Goal: Task Accomplishment & Management: Use online tool/utility

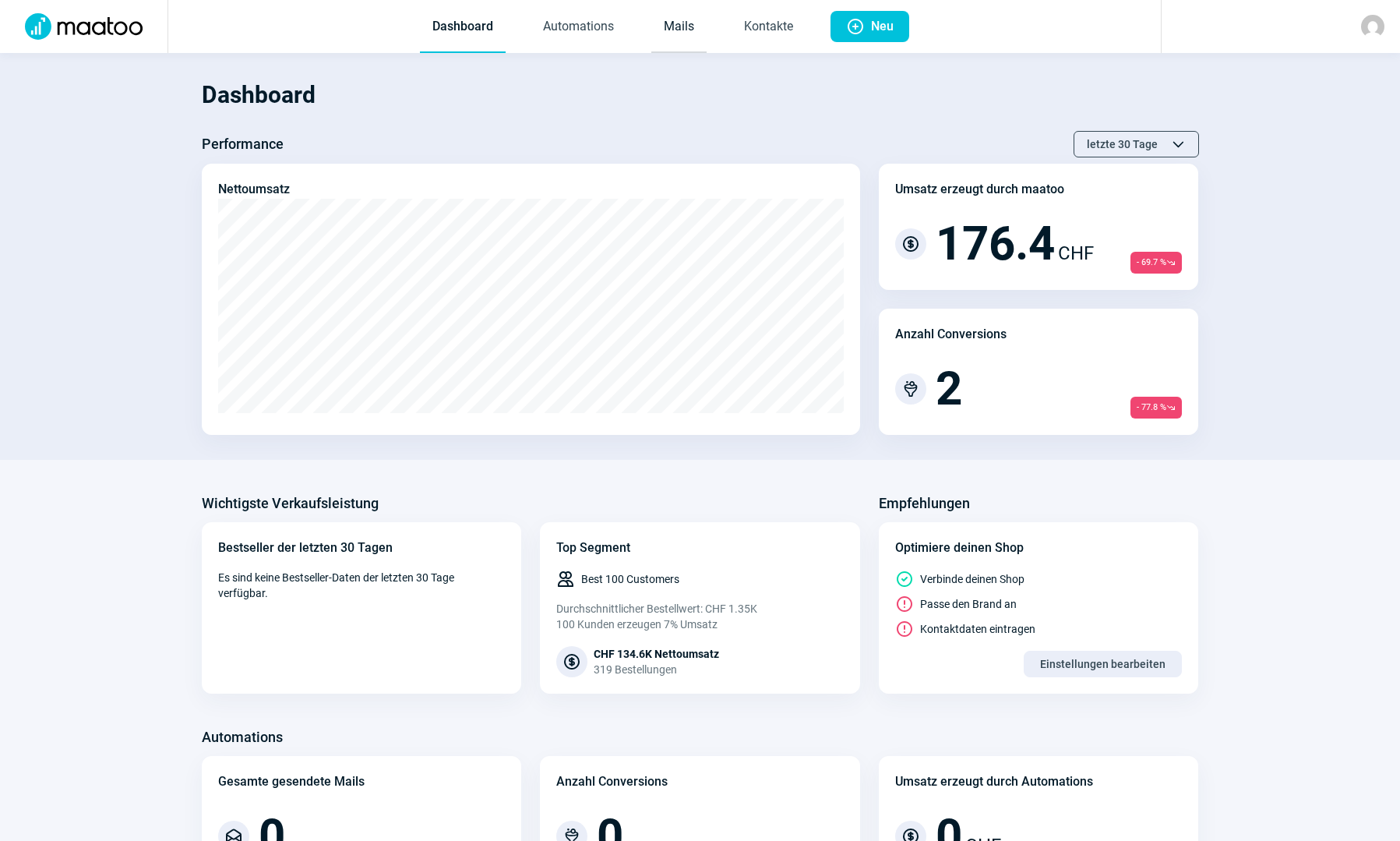
click at [690, 25] on link "Mails" at bounding box center [678, 27] width 55 height 51
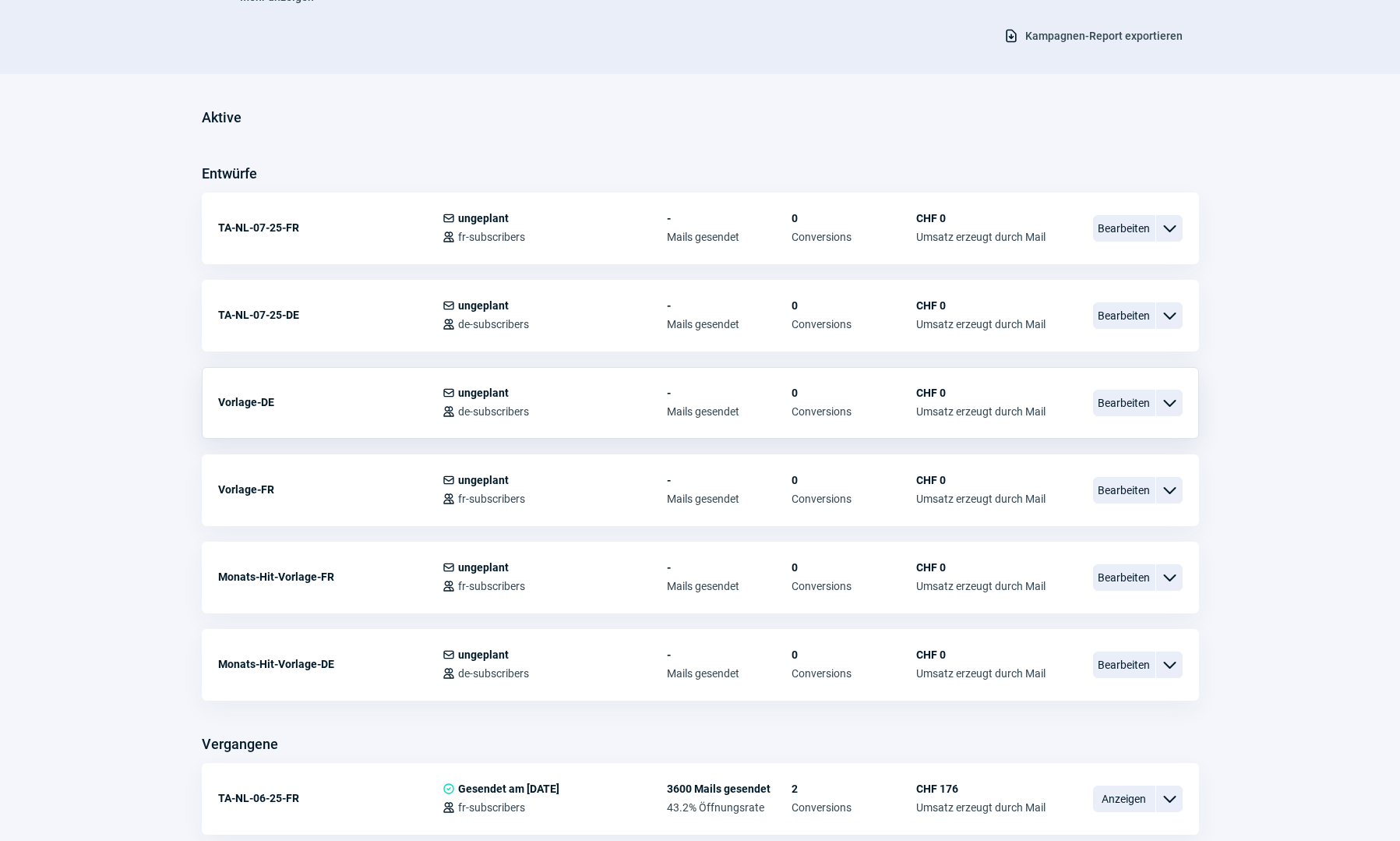
scroll to position [312, 0]
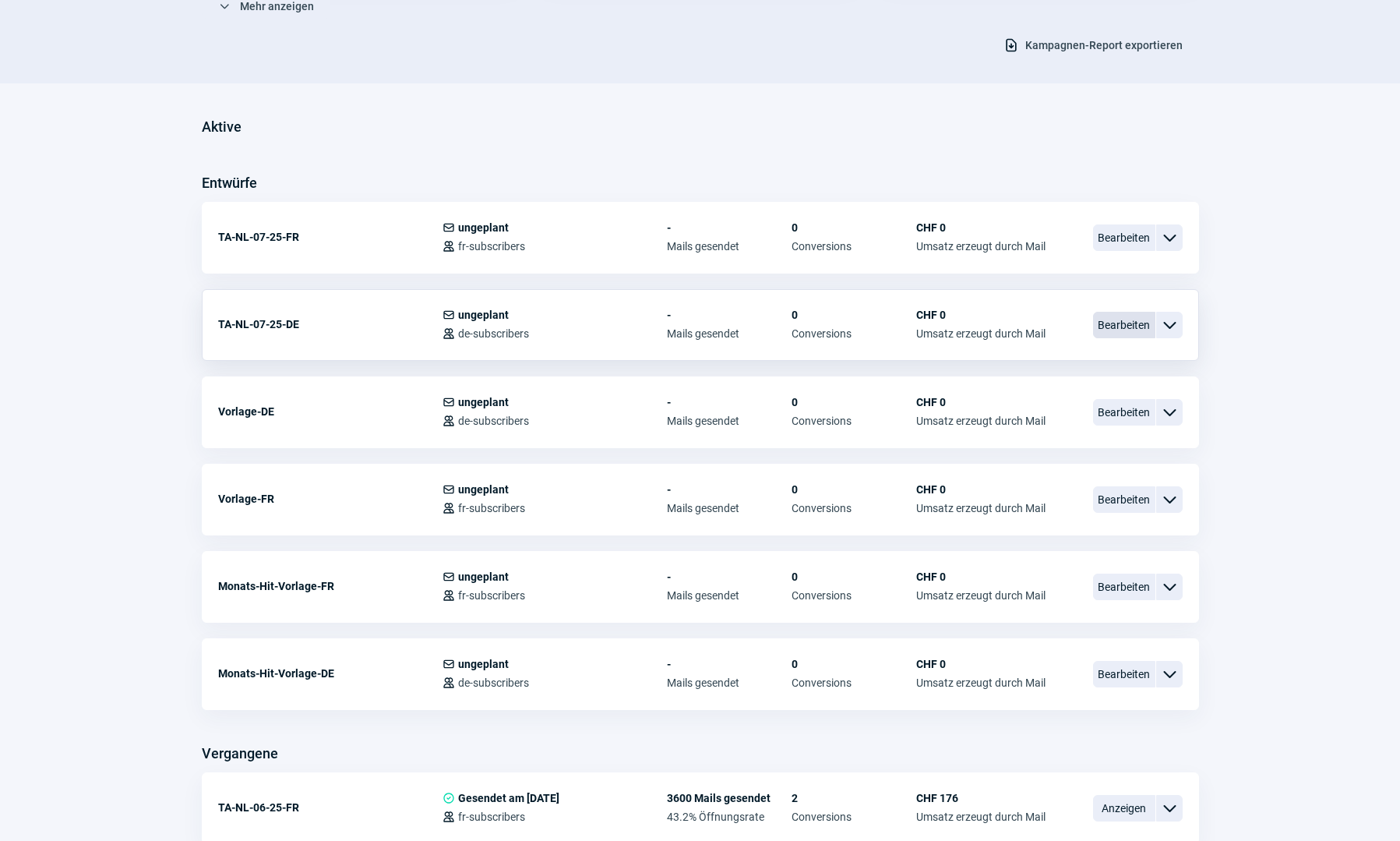
click at [1118, 328] on span "Bearbeiten" at bounding box center [1124, 325] width 62 height 26
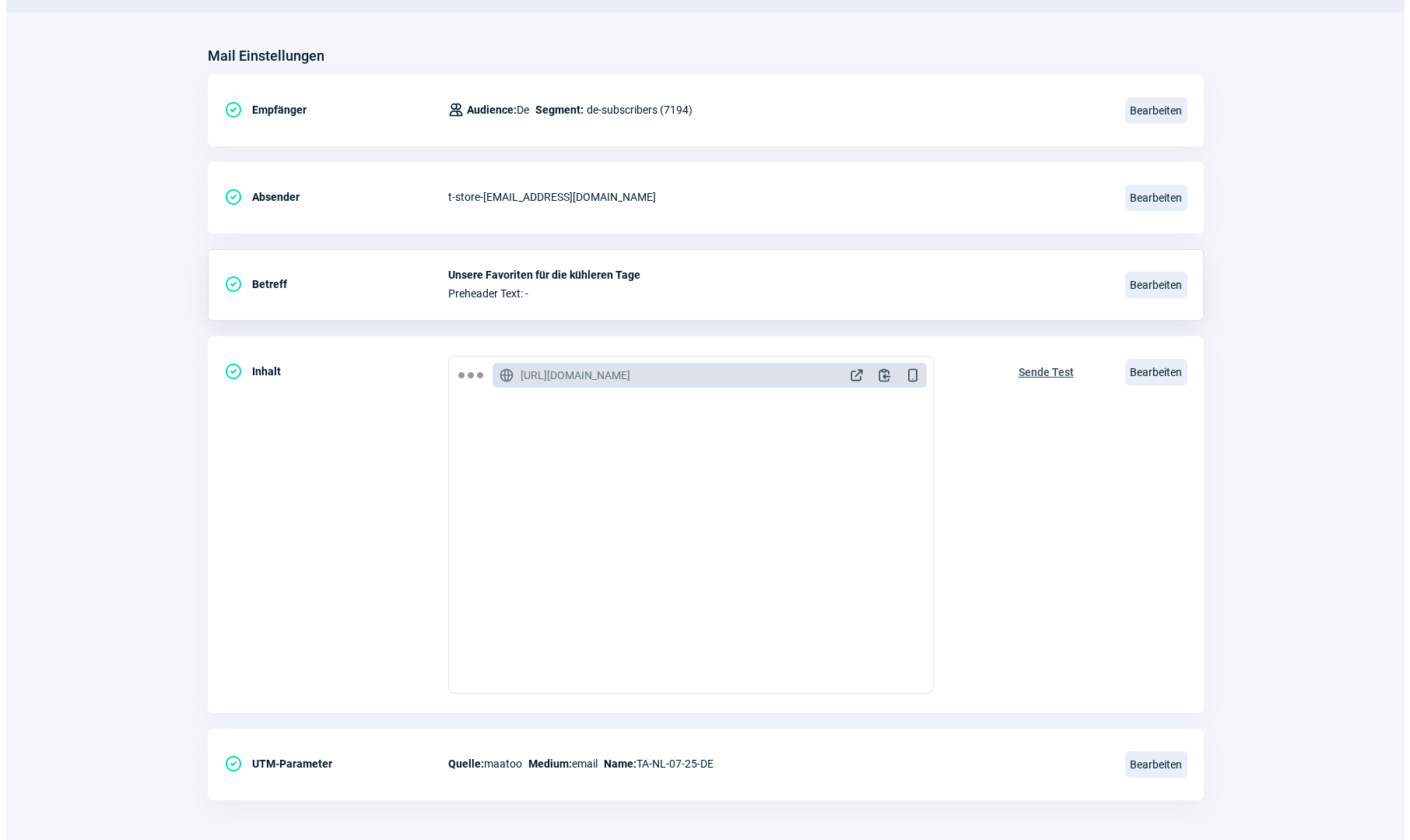
scroll to position [170, 0]
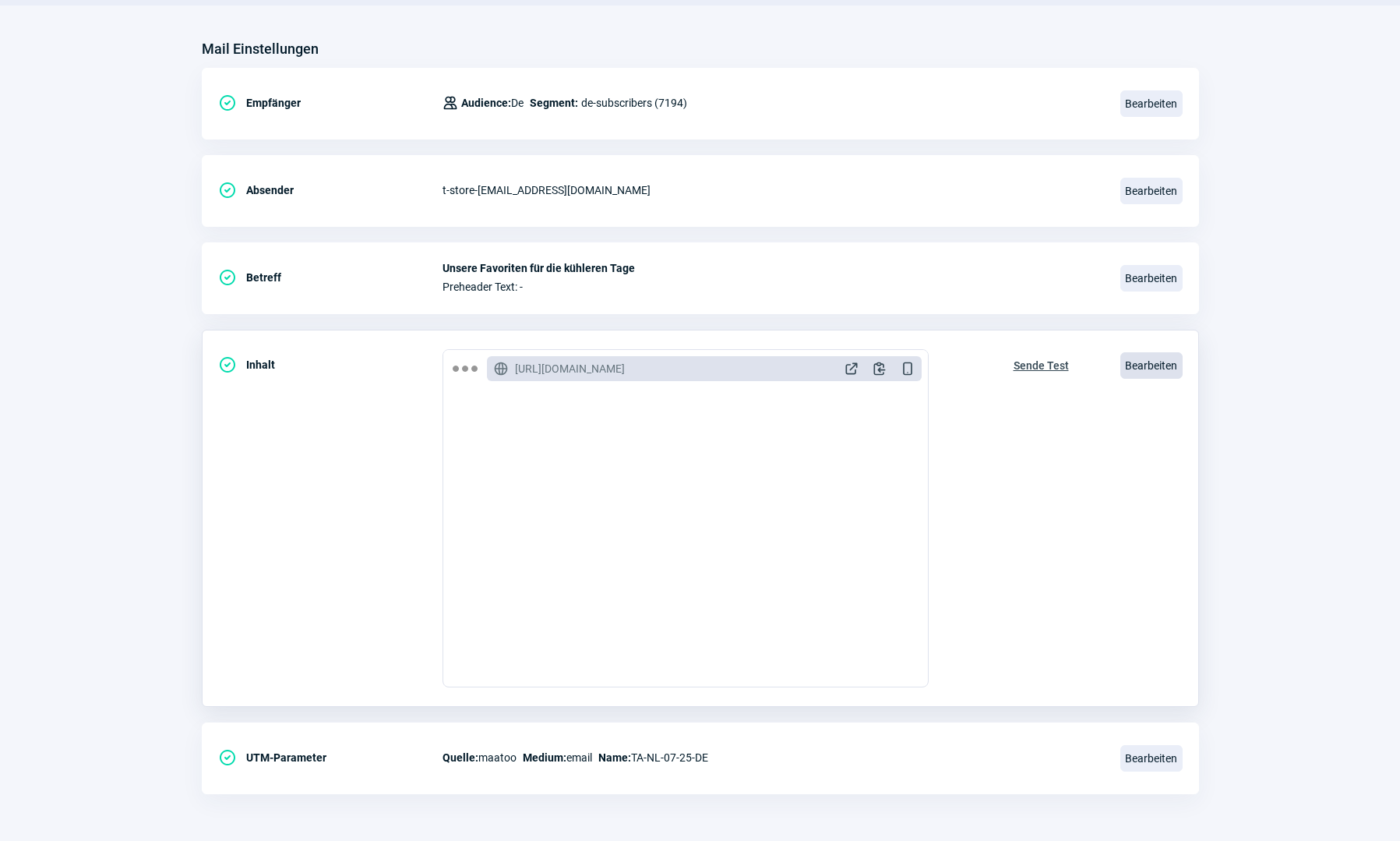
click at [1151, 367] on span "Bearbeiten" at bounding box center [1151, 364] width 62 height 26
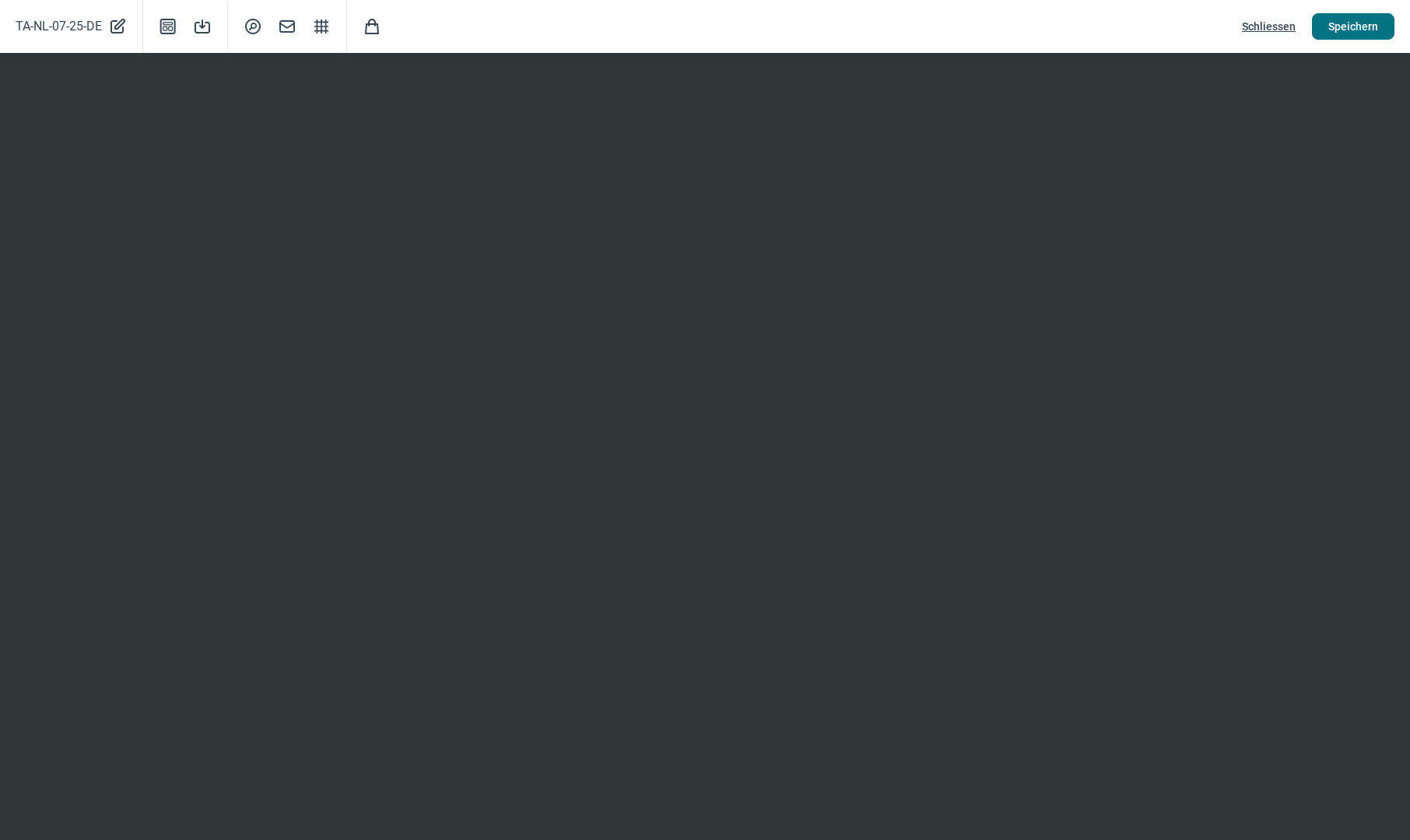
click at [1339, 29] on span "Speichern" at bounding box center [1352, 26] width 49 height 25
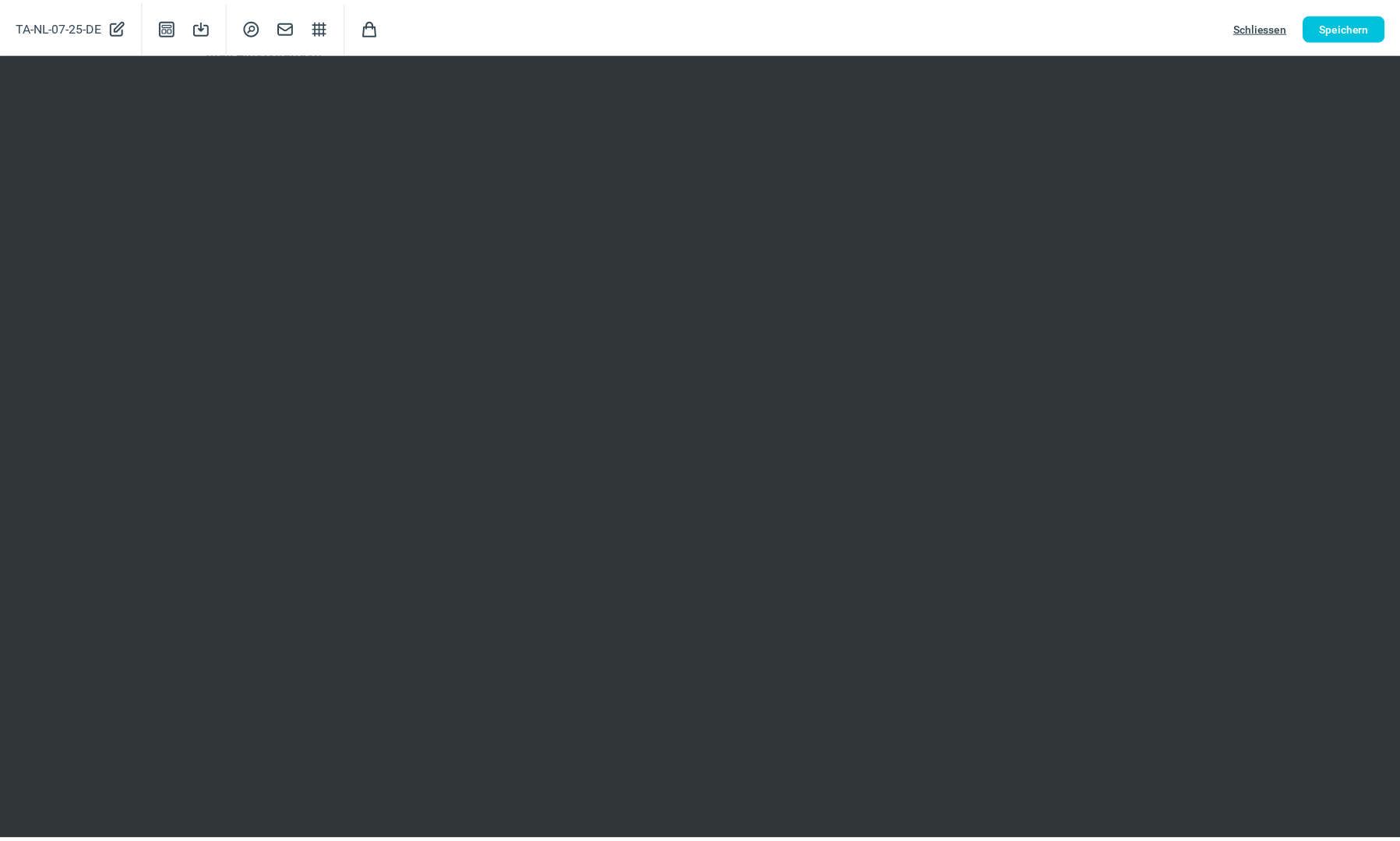
scroll to position [0, 0]
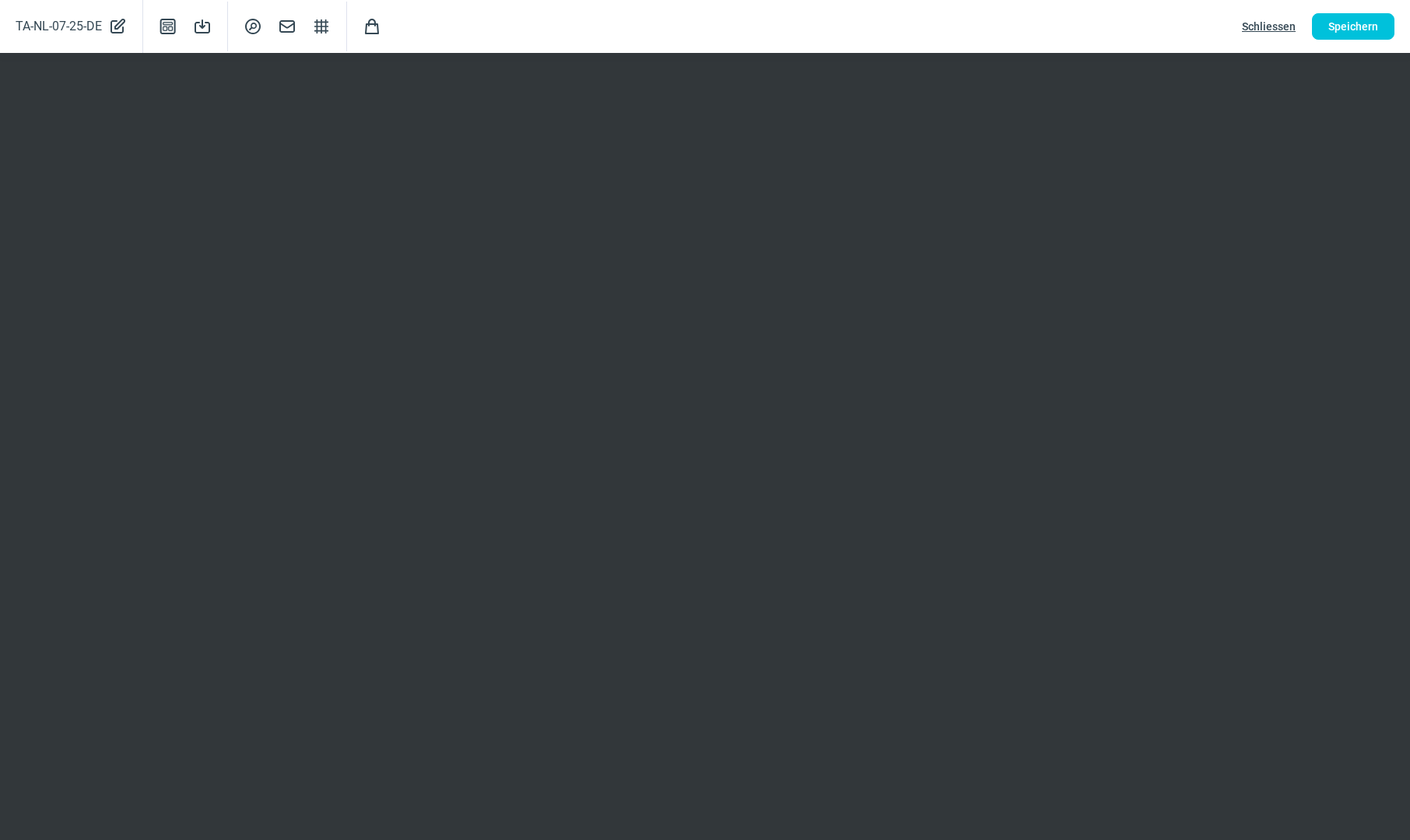
click at [1273, 29] on span "Schliessen" at bounding box center [1268, 26] width 53 height 25
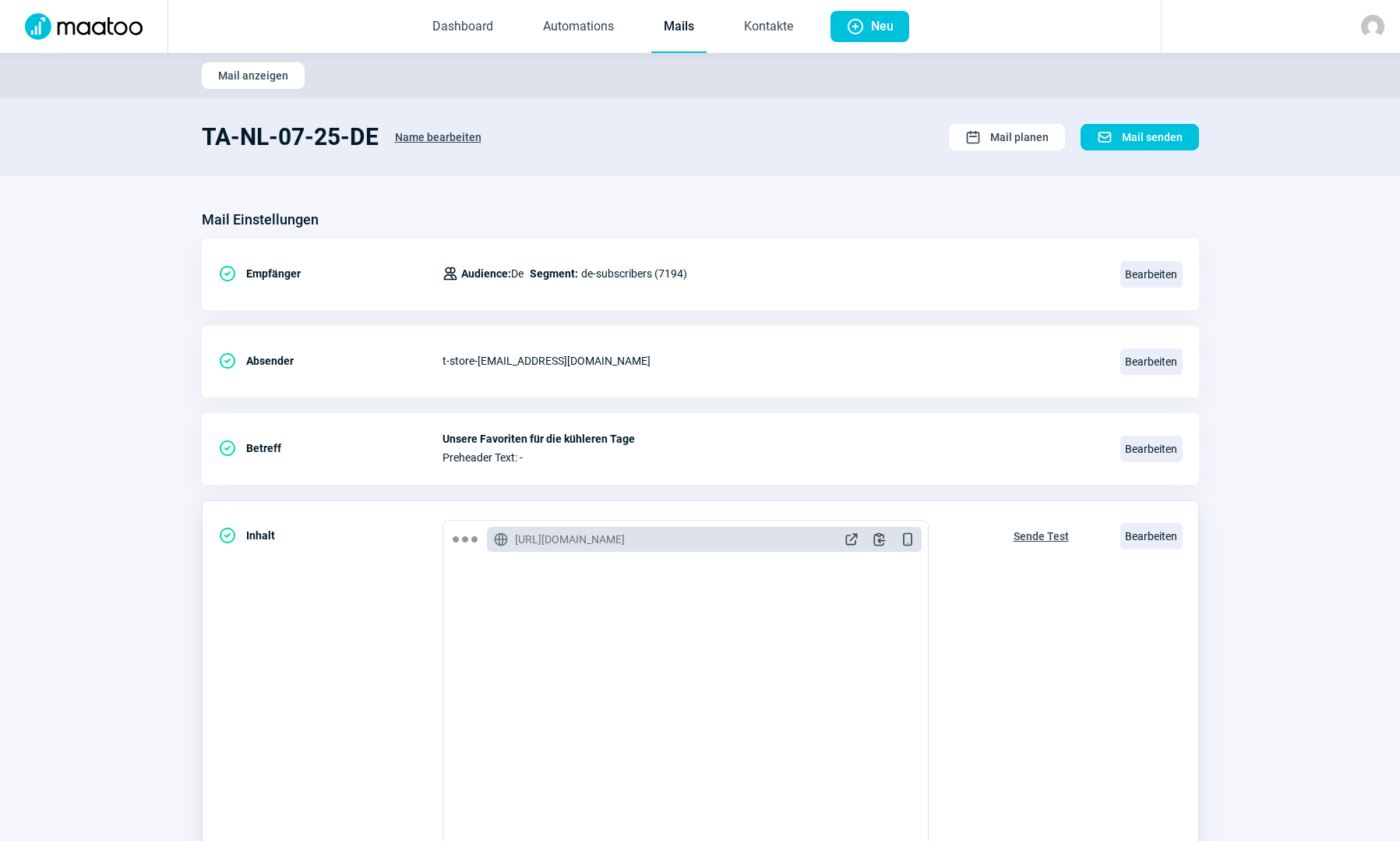
click at [1013, 531] on span "Sende Test" at bounding box center [1041, 536] width 55 height 25
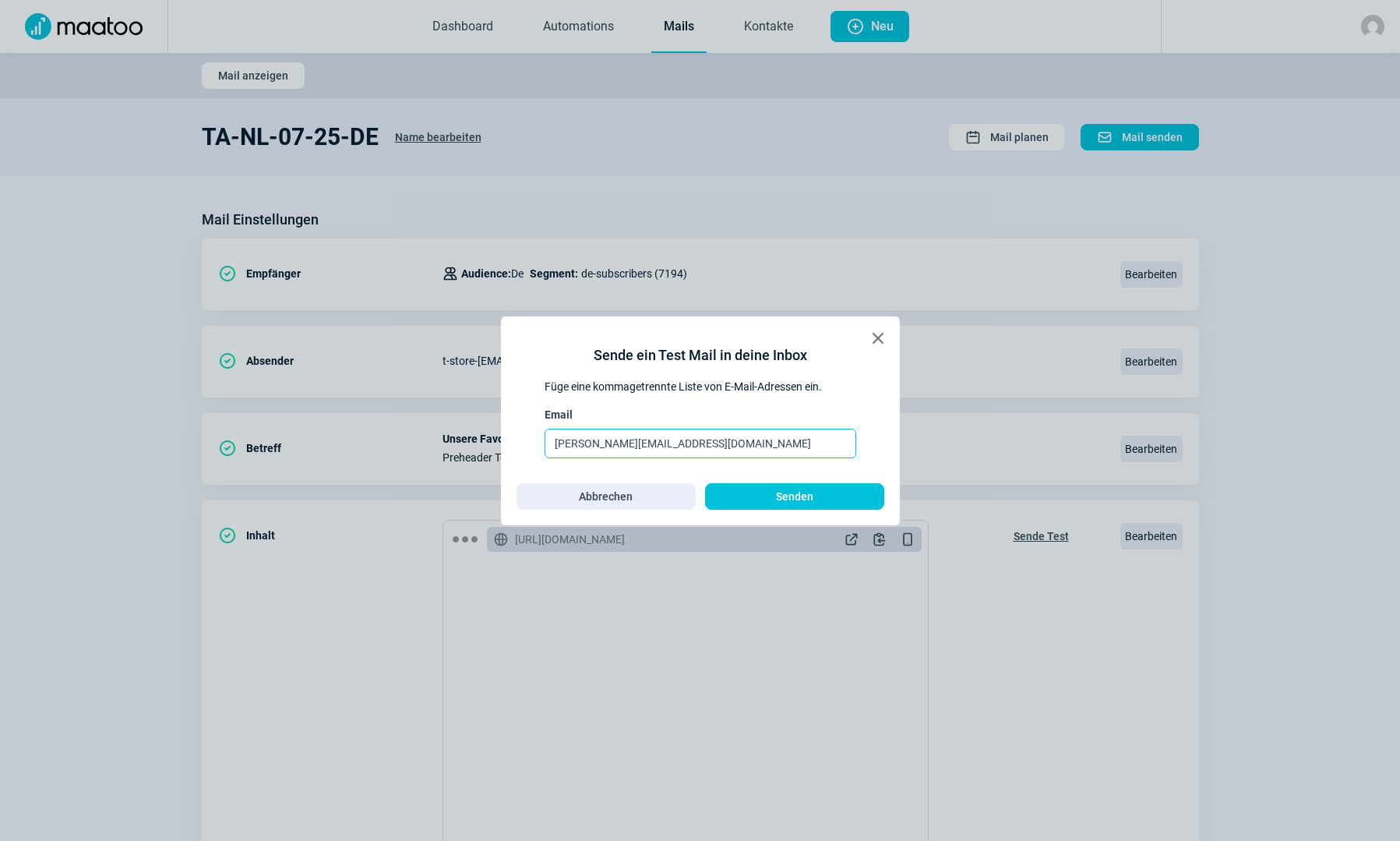
drag, startPoint x: 635, startPoint y: 442, endPoint x: 692, endPoint y: 437, distance: 57.2
click at [692, 437] on input "[PERSON_NAME][EMAIL_ADDRESS][DOMAIN_NAME]" at bounding box center [700, 443] width 312 height 30
type input "[PERSON_NAME][EMAIL_ADDRESS][DOMAIN_NAME]"
click at [746, 492] on span "Senden" at bounding box center [794, 496] width 146 height 25
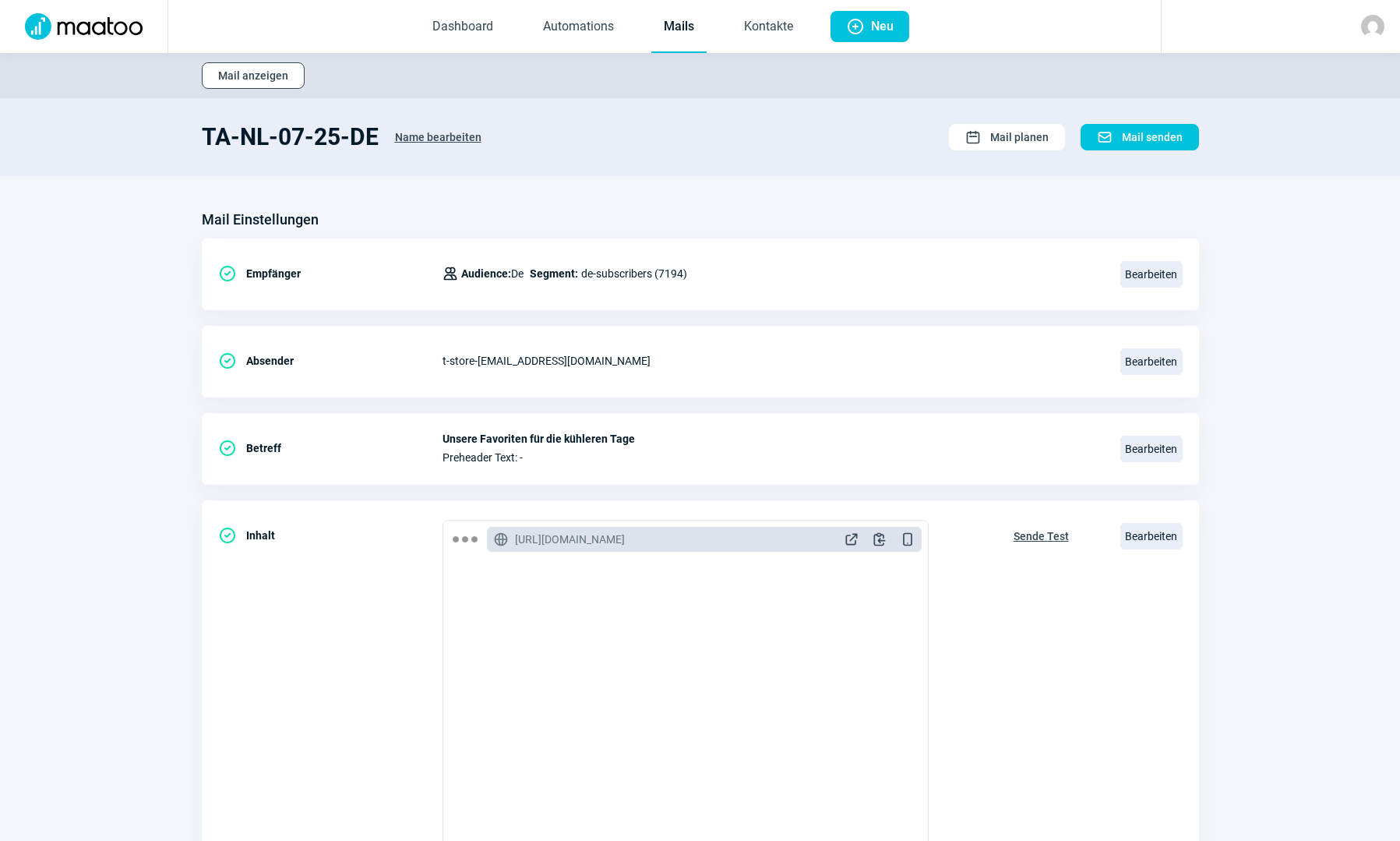
click at [275, 78] on span "Mail anzeigen" at bounding box center [253, 76] width 70 height 25
click at [266, 81] on span "Mail anzeigen" at bounding box center [253, 76] width 70 height 25
click at [239, 81] on span "Mail anzeigen" at bounding box center [253, 76] width 70 height 25
click at [253, 69] on span "Mail anzeigen" at bounding box center [253, 76] width 70 height 25
click at [678, 29] on link "Mails" at bounding box center [678, 27] width 55 height 51
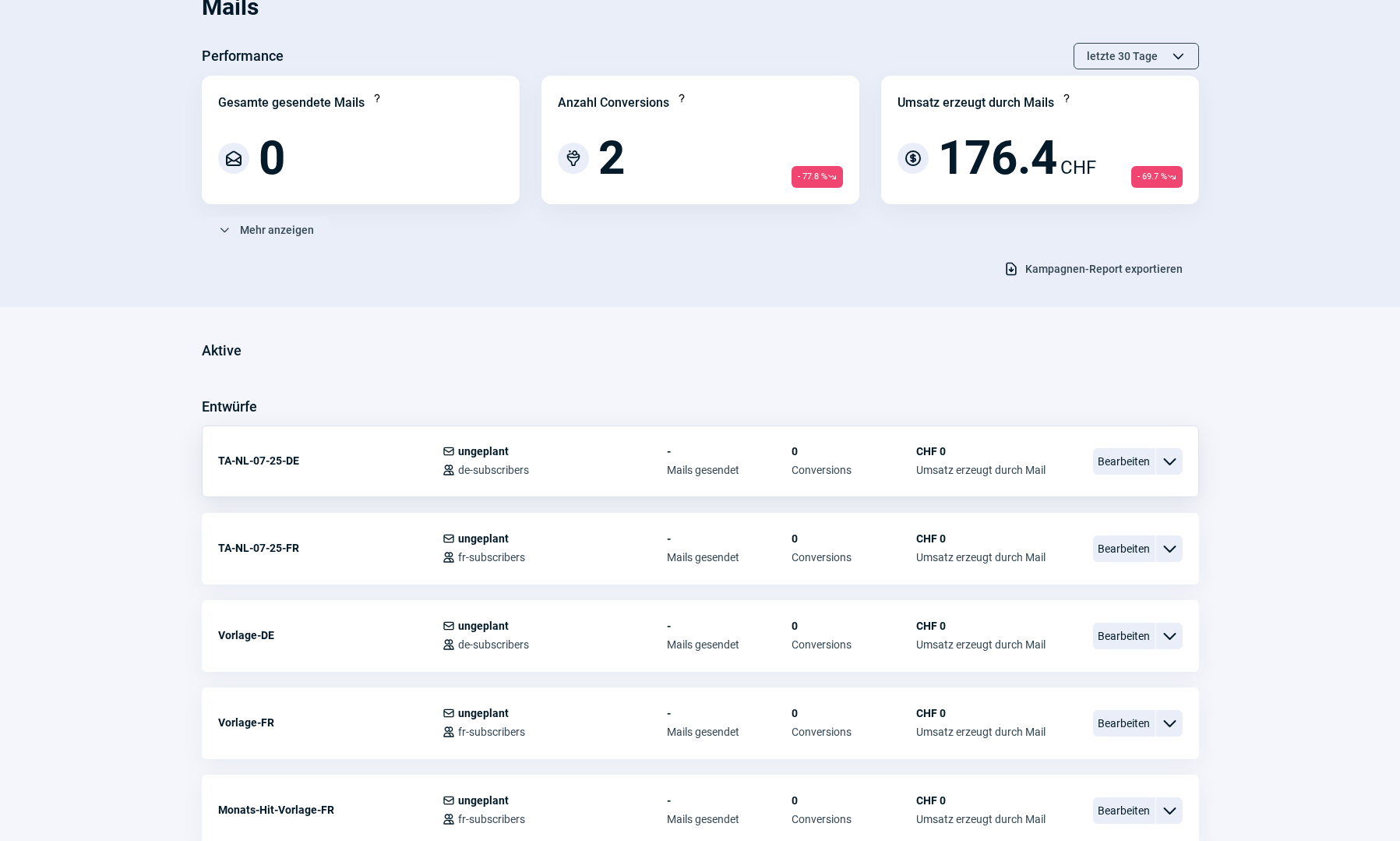
scroll to position [234, 0]
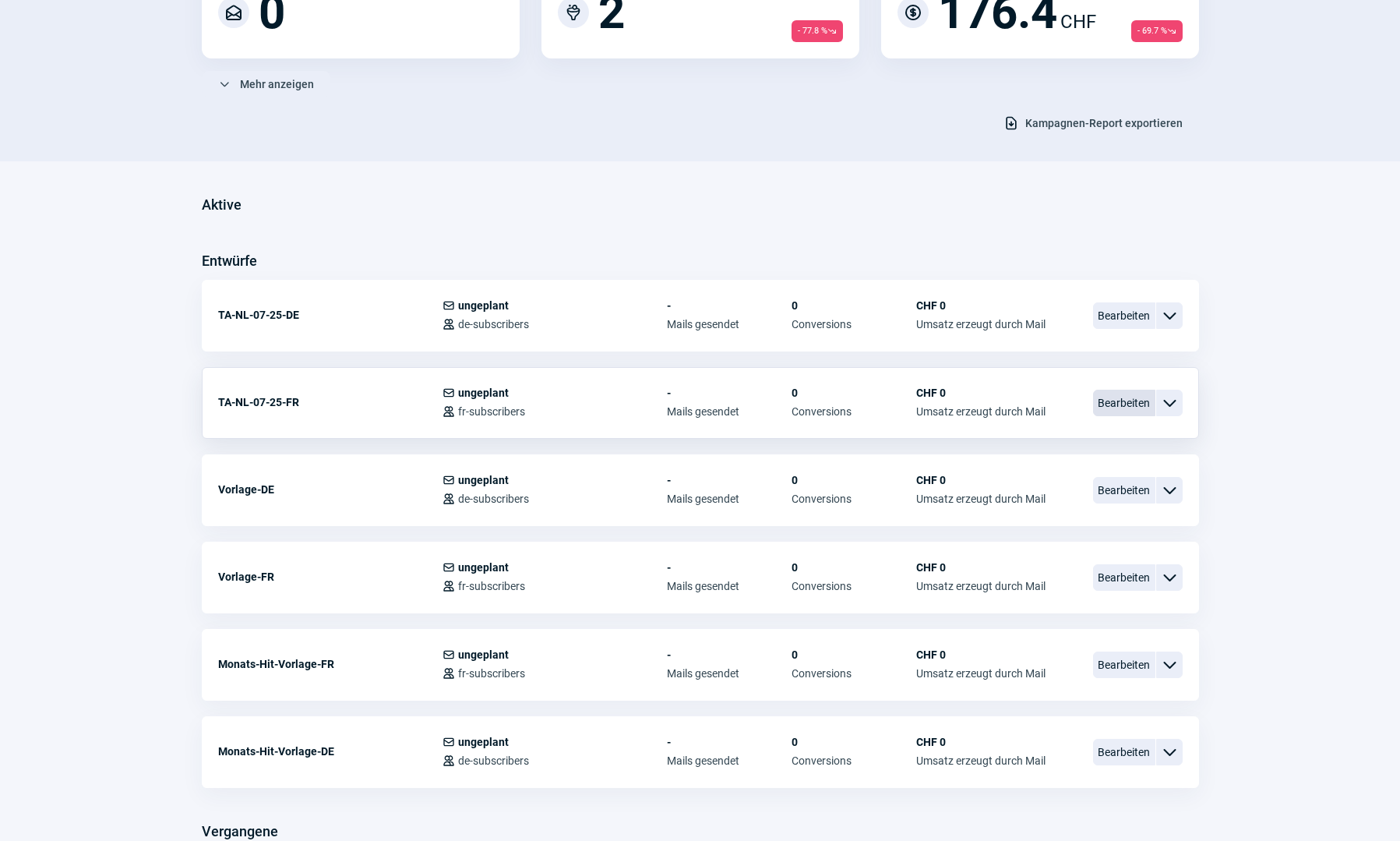
click at [1117, 410] on span "Bearbeiten" at bounding box center [1124, 402] width 62 height 26
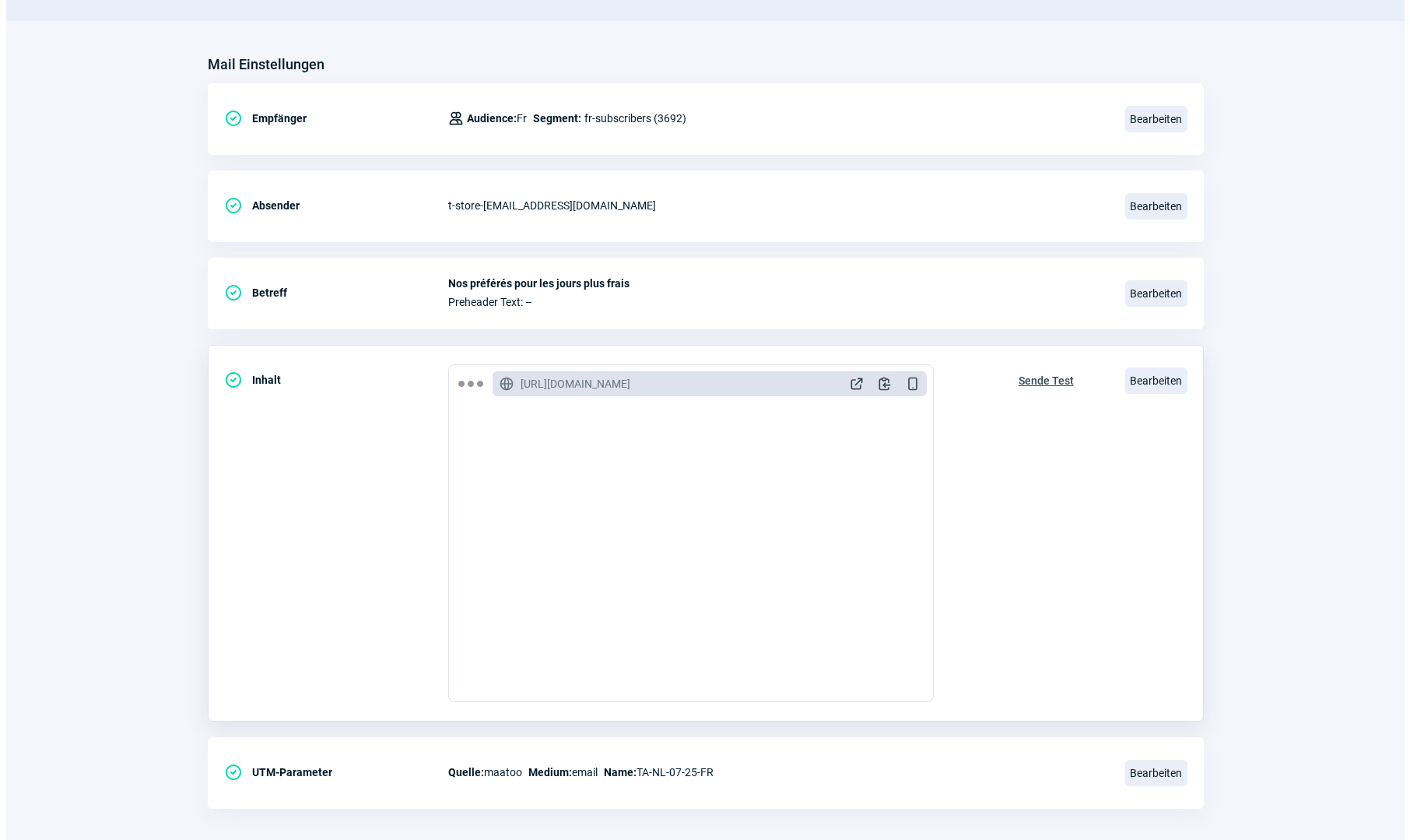
scroll to position [170, 0]
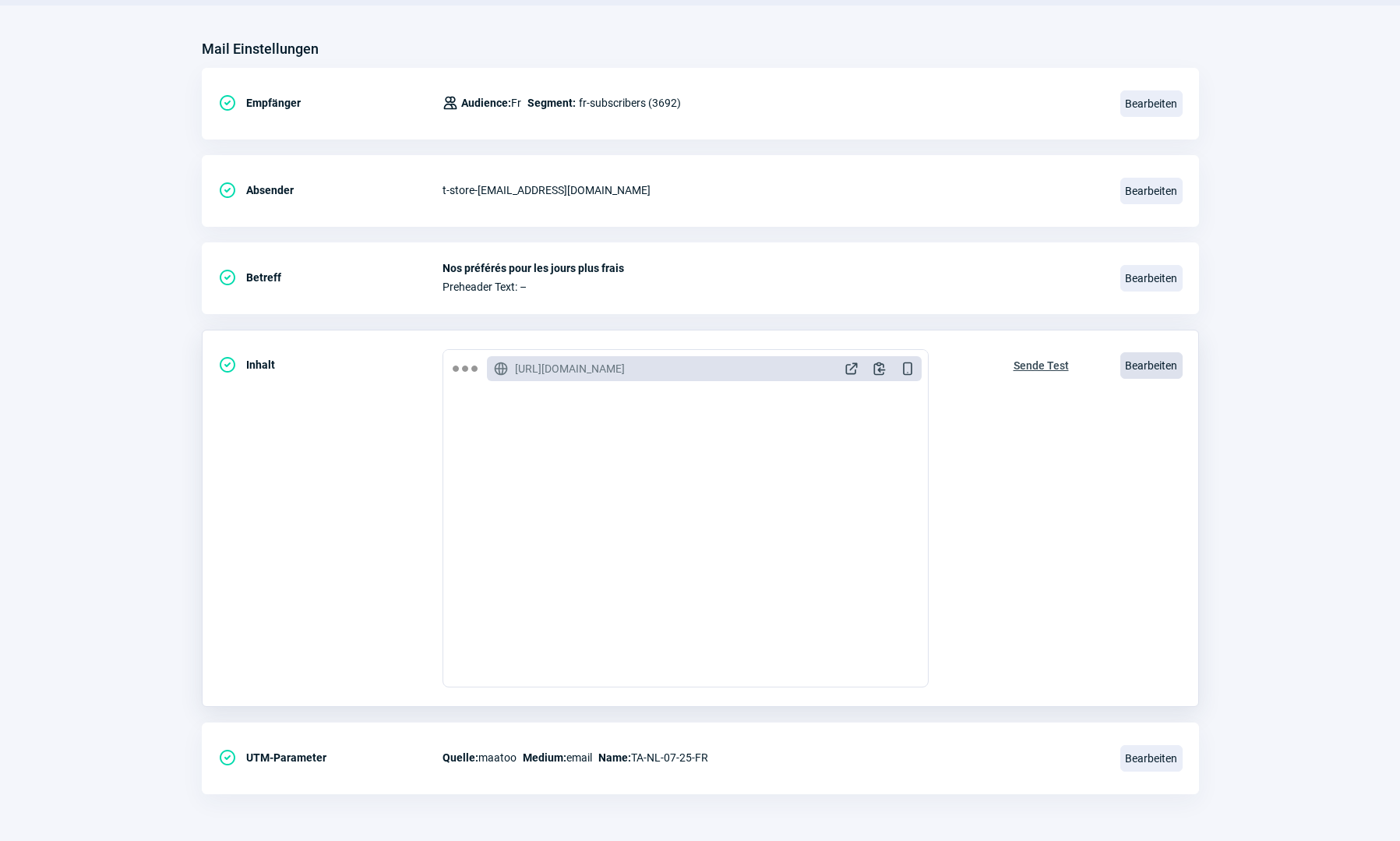
click at [1175, 368] on span "Bearbeiten" at bounding box center [1151, 364] width 62 height 26
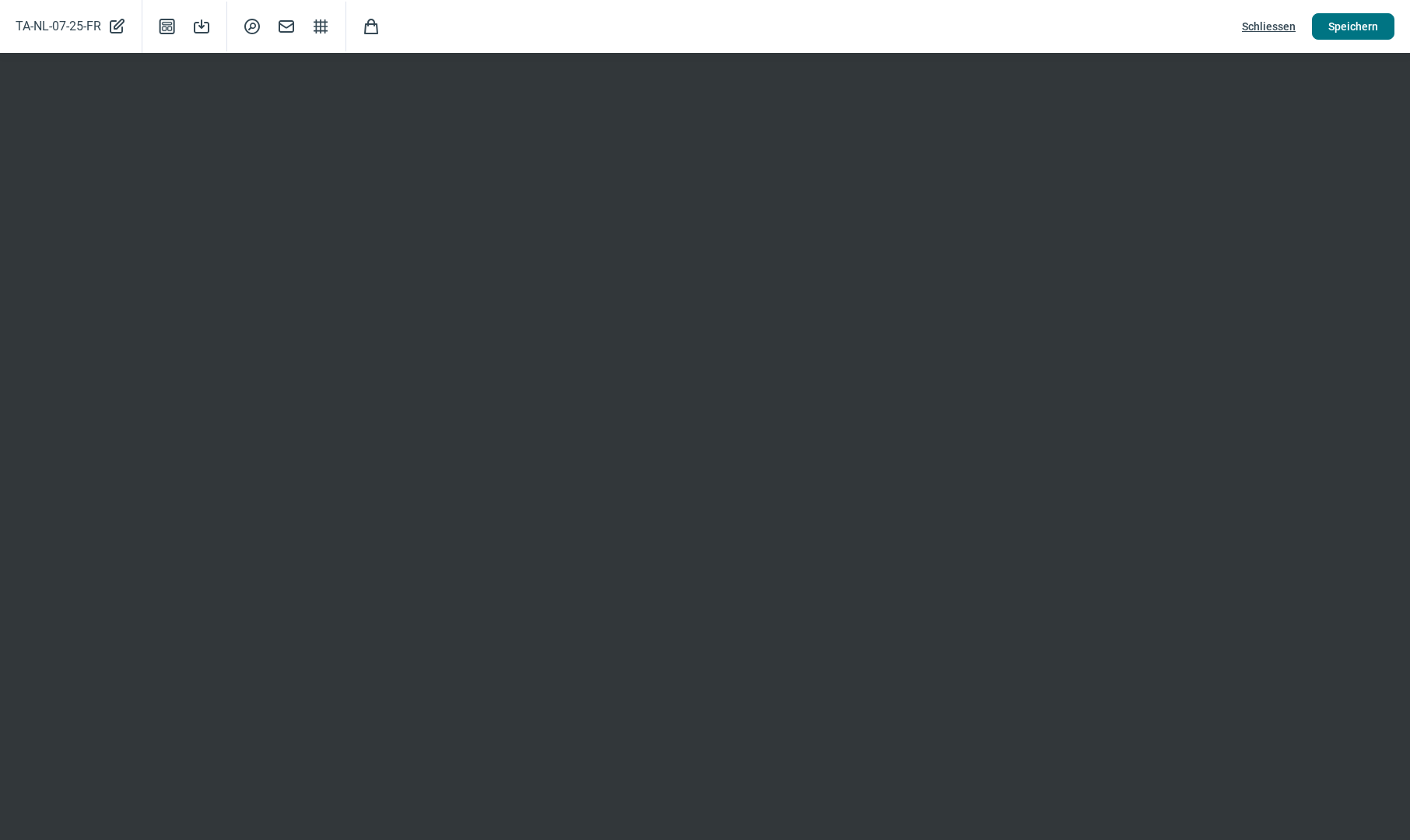
click at [1324, 29] on button "Speichern" at bounding box center [1353, 26] width 82 height 26
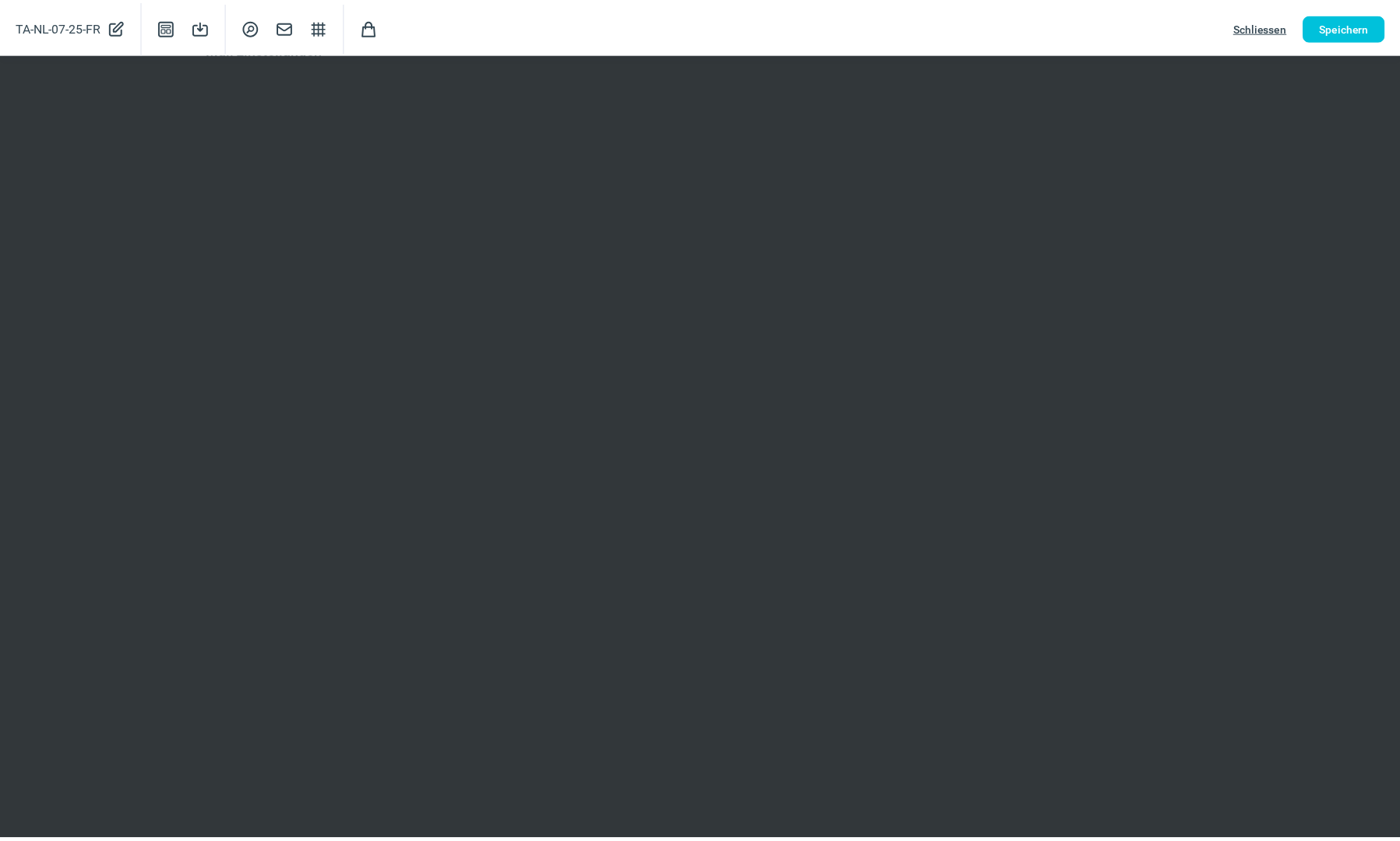
scroll to position [0, 0]
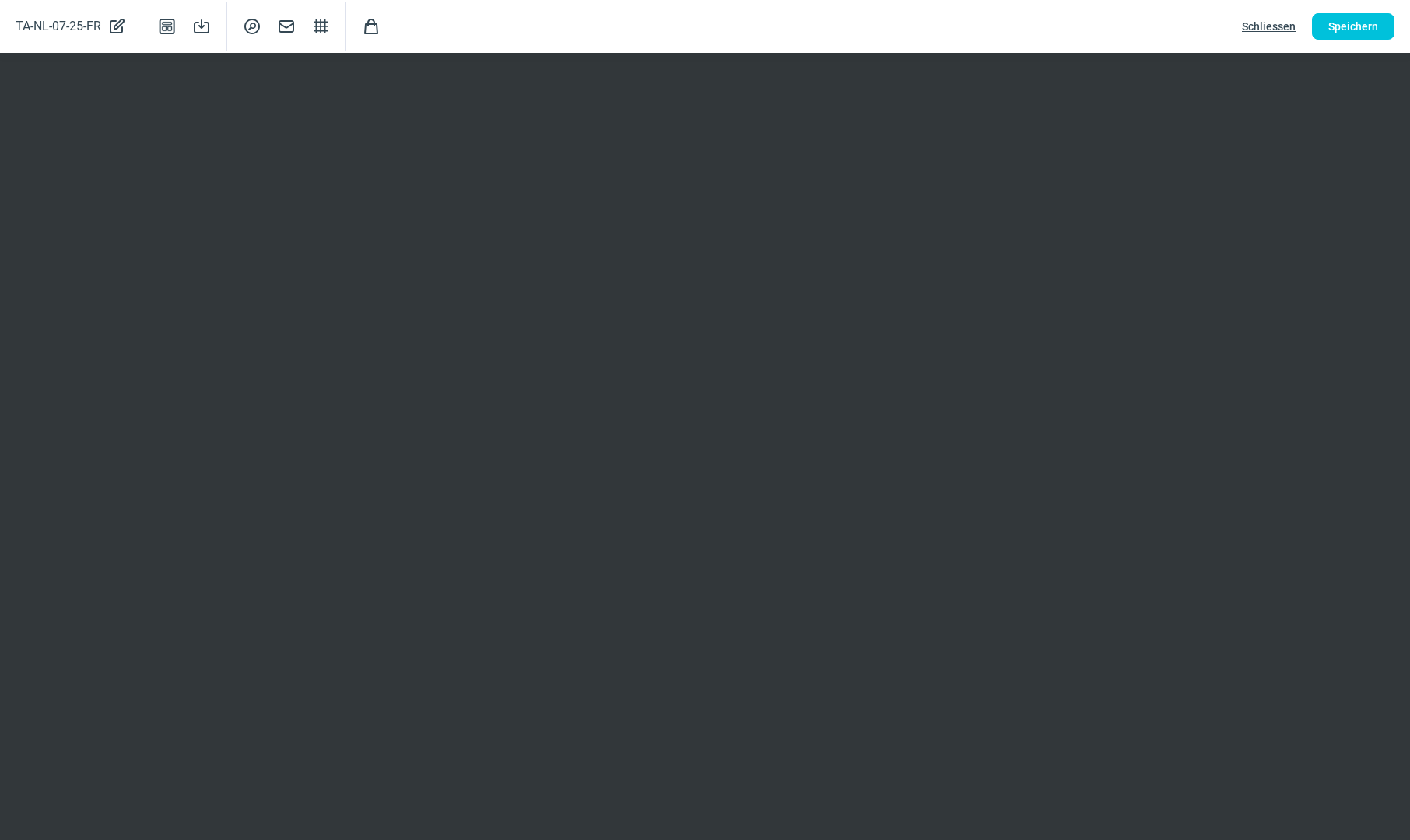
click at [1255, 24] on span "Schliessen" at bounding box center [1268, 26] width 53 height 25
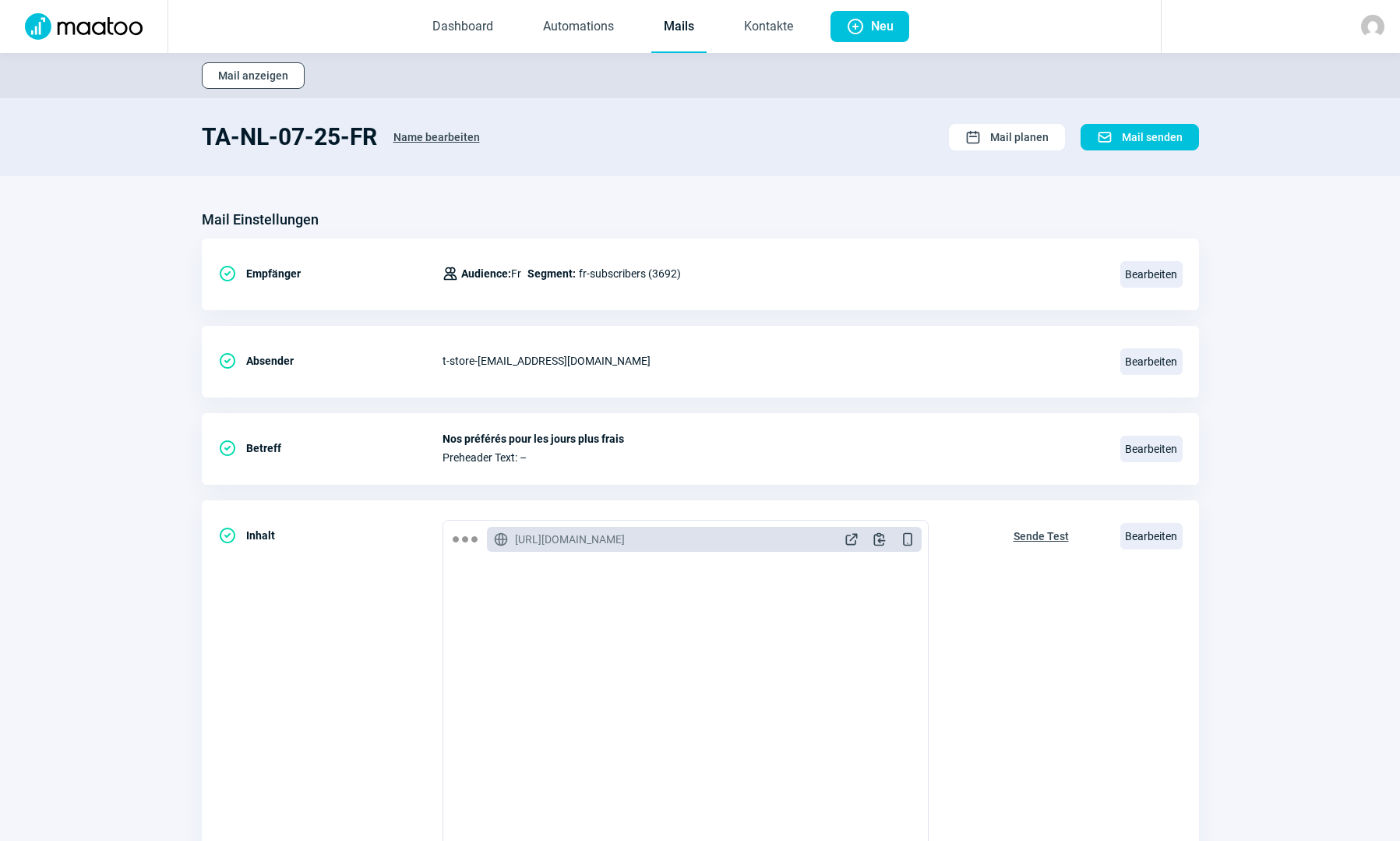
click at [252, 78] on span "Mail anzeigen" at bounding box center [253, 76] width 70 height 25
click at [669, 26] on link "Mails" at bounding box center [678, 27] width 55 height 51
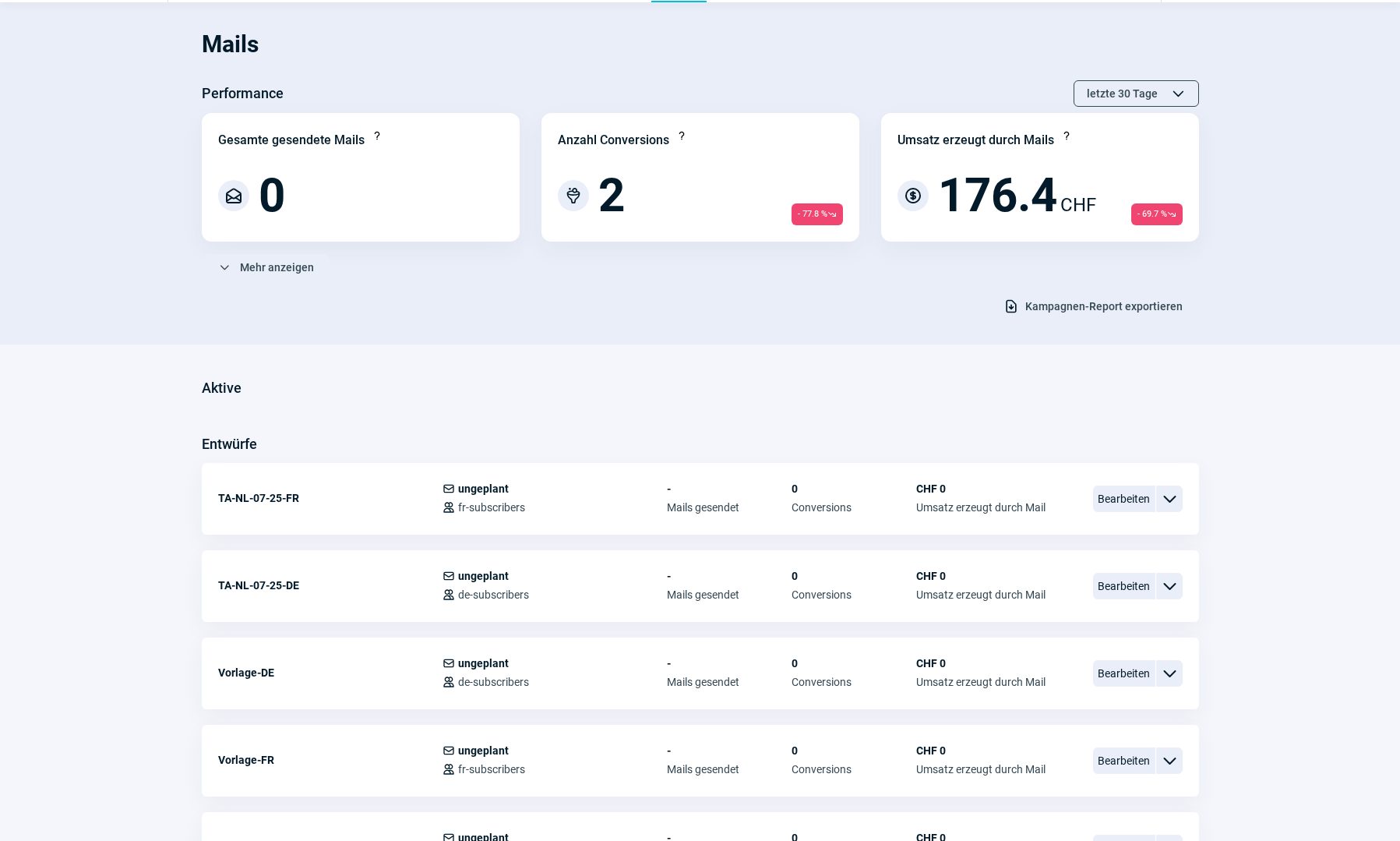
scroll to position [78, 0]
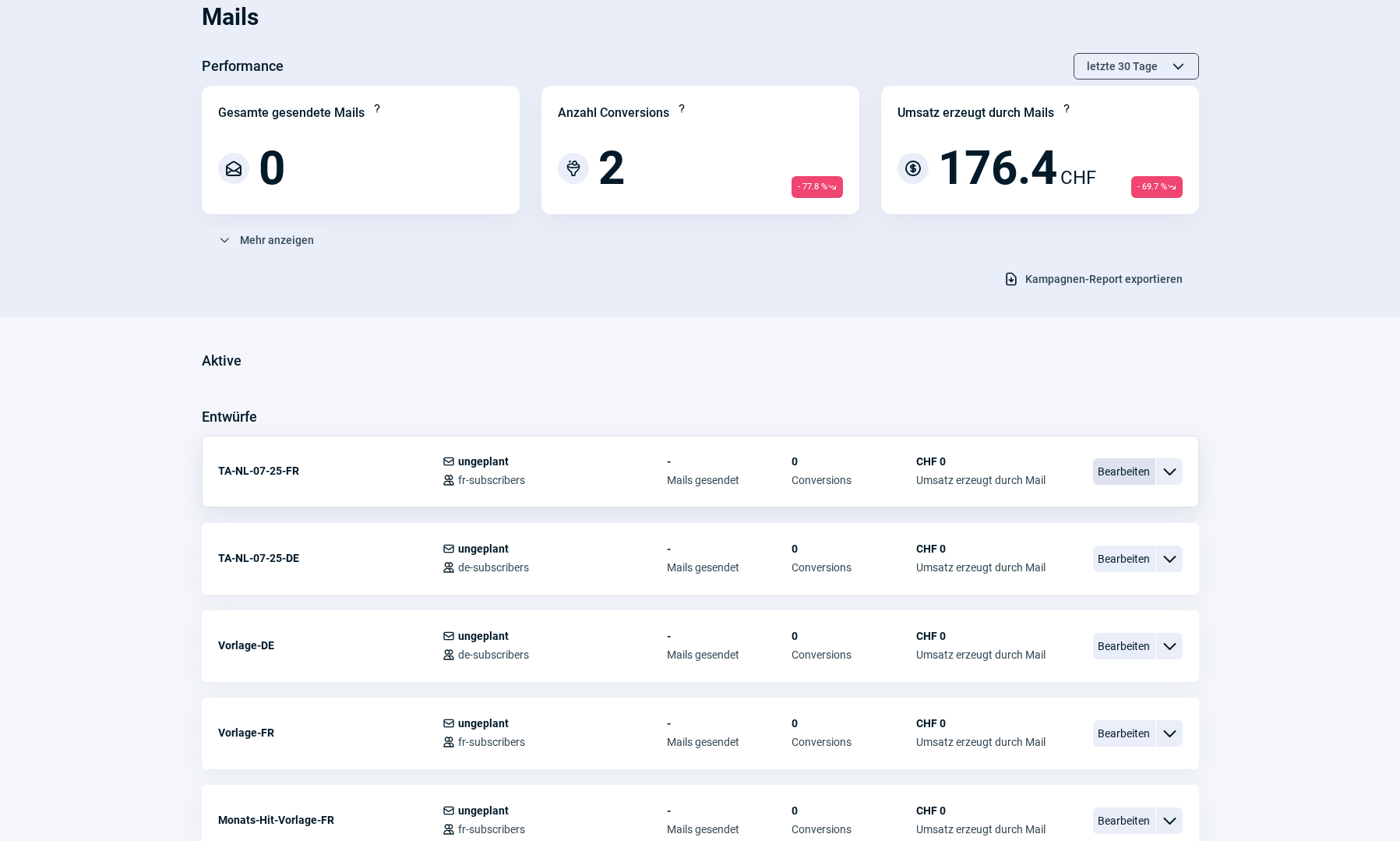
click at [1111, 466] on span "Bearbeiten" at bounding box center [1124, 471] width 62 height 26
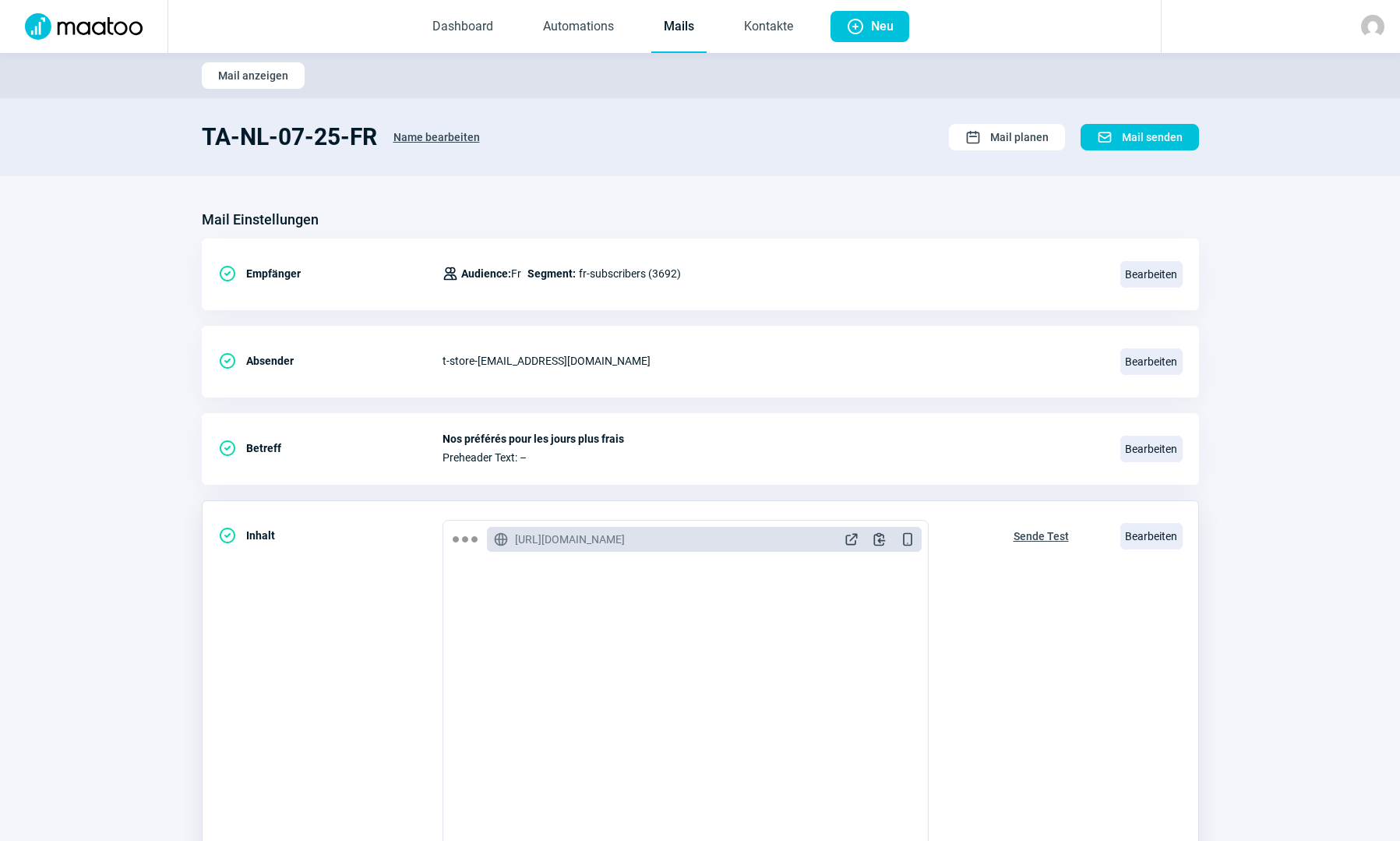
click at [1023, 538] on span "Sende Test" at bounding box center [1041, 536] width 55 height 25
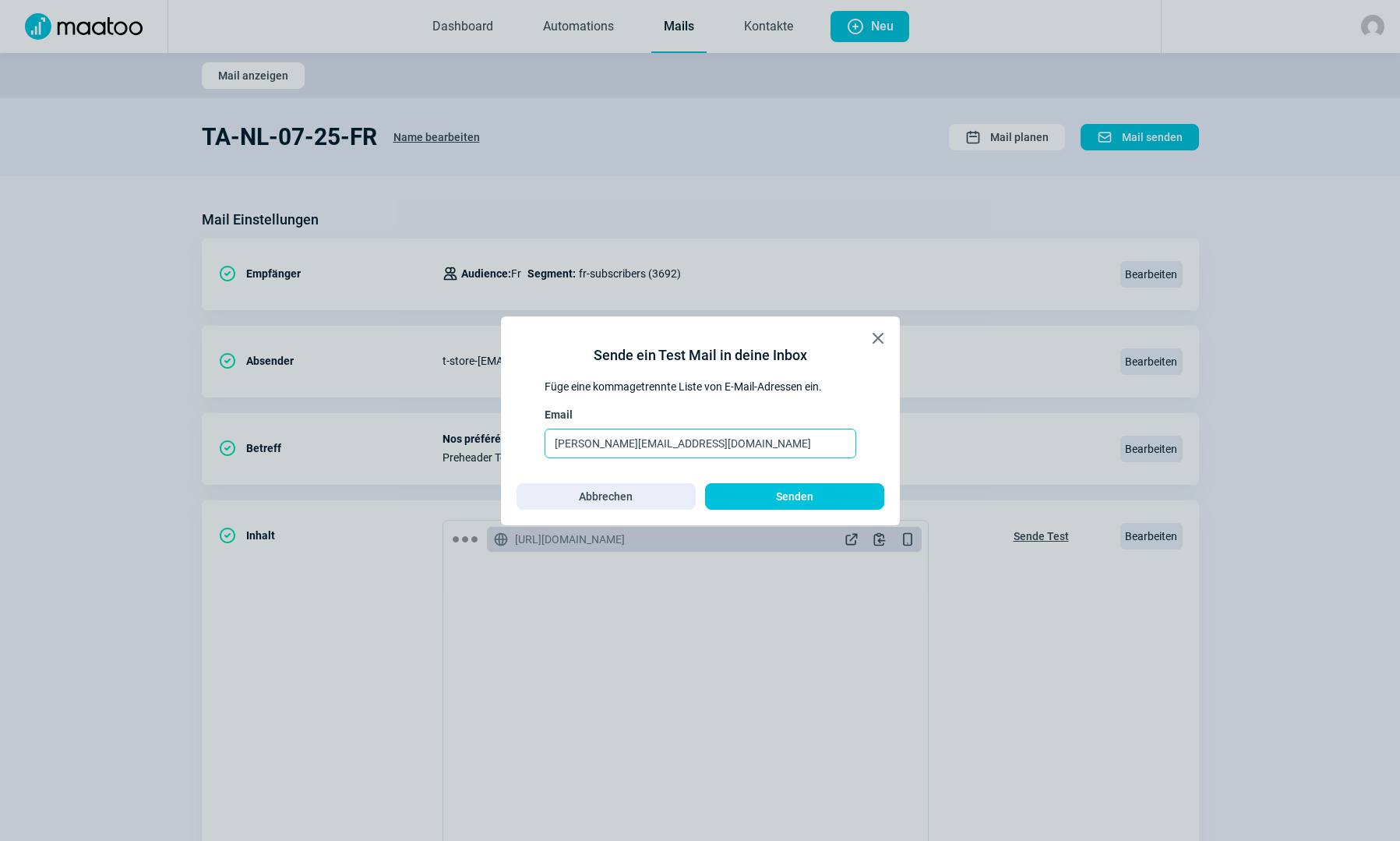
drag, startPoint x: 631, startPoint y: 443, endPoint x: 686, endPoint y: 441, distance: 55.0
click at [686, 441] on input "[PERSON_NAME][EMAIL_ADDRESS][DOMAIN_NAME]" at bounding box center [700, 443] width 312 height 30
drag, startPoint x: 691, startPoint y: 441, endPoint x: 631, endPoint y: 443, distance: 60.0
click at [631, 443] on input "[PERSON_NAME][EMAIL_ADDRESS][DOMAIN_NAME]" at bounding box center [700, 443] width 312 height 30
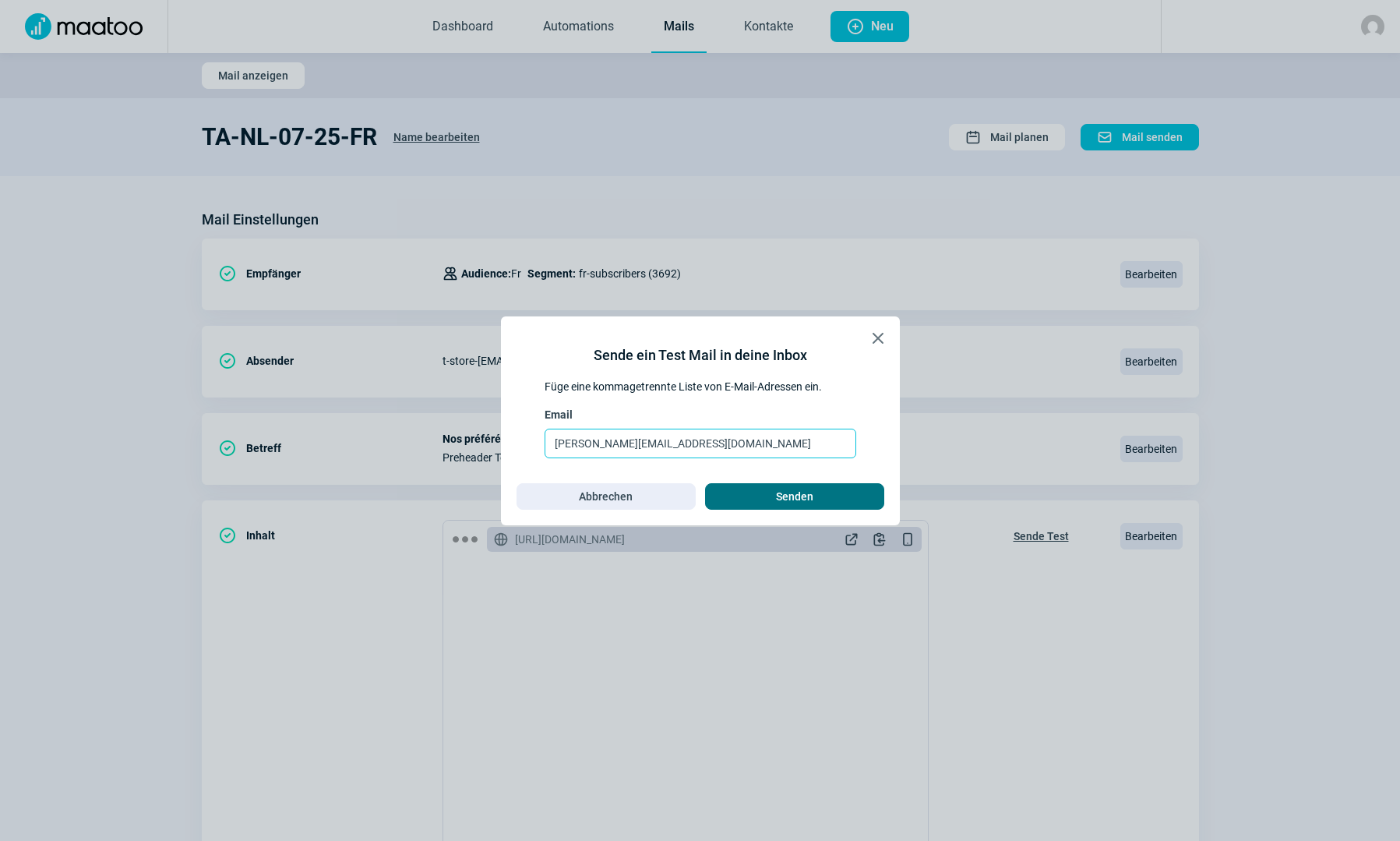
type input "[PERSON_NAME][EMAIL_ADDRESS][DOMAIN_NAME]"
click at [778, 501] on span "Senden" at bounding box center [794, 496] width 38 height 25
